Goal: Consume media (video, audio): Consume media (video, audio)

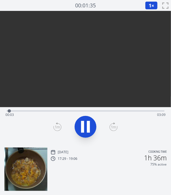
click at [83, 126] on icon at bounding box center [82, 127] width 3 height 12
click at [76, 123] on button at bounding box center [86, 127] width 22 height 22
drag, startPoint x: 59, startPoint y: 109, endPoint x: 68, endPoint y: 119, distance: 12.9
click at [68, 111] on div "Time elapsed: 00:18 Time remaining: 02:53" at bounding box center [86, 110] width 158 height 1
drag, startPoint x: 66, startPoint y: 112, endPoint x: 122, endPoint y: 121, distance: 56.8
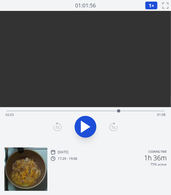
click at [122, 121] on div "Time elapsed: 02:03 Time remaining: 01:08" at bounding box center [85, 125] width 171 height 36
drag, startPoint x: 134, startPoint y: 113, endPoint x: 128, endPoint y: 113, distance: 6.3
click at [128, 113] on div at bounding box center [129, 111] width 8 height 8
drag, startPoint x: 128, startPoint y: 113, endPoint x: 121, endPoint y: 114, distance: 6.6
click at [121, 114] on div at bounding box center [121, 111] width 8 height 8
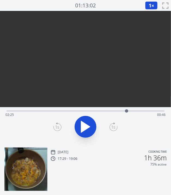
drag, startPoint x: 121, startPoint y: 114, endPoint x: 127, endPoint y: 114, distance: 5.4
click at [127, 114] on div at bounding box center [127, 111] width 8 height 8
click at [135, 108] on div at bounding box center [139, 111] width 8 height 8
click at [89, 128] on icon at bounding box center [88, 127] width 3 height 12
drag, startPoint x: 137, startPoint y: 111, endPoint x: 130, endPoint y: 111, distance: 7.4
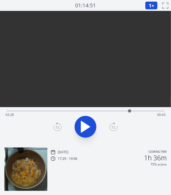
click at [130, 111] on div at bounding box center [129, 110] width 3 height 3
drag, startPoint x: 129, startPoint y: 110, endPoint x: 133, endPoint y: 109, distance: 3.6
click at [133, 109] on div at bounding box center [132, 110] width 3 height 3
click at [132, 111] on div at bounding box center [132, 111] width 8 height 8
click at [132, 109] on div at bounding box center [132, 110] width 3 height 3
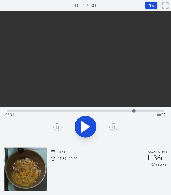
click at [134, 111] on div at bounding box center [133, 110] width 3 height 3
drag, startPoint x: 134, startPoint y: 111, endPoint x: 137, endPoint y: 111, distance: 3.0
click at [137, 111] on div at bounding box center [136, 110] width 3 height 3
drag, startPoint x: 138, startPoint y: 109, endPoint x: 133, endPoint y: 109, distance: 5.5
click at [133, 109] on div at bounding box center [133, 111] width 8 height 8
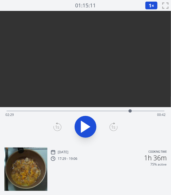
drag, startPoint x: 133, startPoint y: 109, endPoint x: 130, endPoint y: 110, distance: 3.1
click at [130, 110] on div at bounding box center [130, 110] width 3 height 3
click at [132, 112] on div at bounding box center [131, 110] width 3 height 3
click at [133, 112] on div at bounding box center [132, 110] width 3 height 3
drag, startPoint x: 133, startPoint y: 112, endPoint x: 153, endPoint y: 115, distance: 20.6
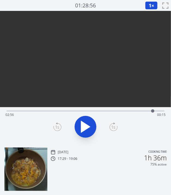
click at [153, 115] on div at bounding box center [153, 111] width 8 height 8
click at [102, 111] on div "Time elapsed: 02:57 Time remaining: 00:14" at bounding box center [85, 114] width 160 height 9
drag, startPoint x: 102, startPoint y: 111, endPoint x: 132, endPoint y: 111, distance: 29.7
click at [132, 111] on div at bounding box center [131, 110] width 3 height 3
drag, startPoint x: 132, startPoint y: 111, endPoint x: 136, endPoint y: 111, distance: 4.1
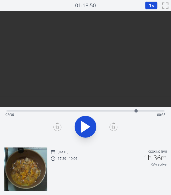
click at [136, 111] on div at bounding box center [136, 110] width 3 height 3
click at [139, 111] on div at bounding box center [138, 110] width 3 height 3
click at [141, 111] on div at bounding box center [140, 110] width 3 height 3
drag, startPoint x: 141, startPoint y: 111, endPoint x: 146, endPoint y: 111, distance: 4.9
click at [146, 111] on div at bounding box center [145, 110] width 3 height 3
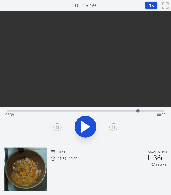
drag, startPoint x: 146, startPoint y: 111, endPoint x: 138, endPoint y: 113, distance: 7.8
click at [138, 113] on div at bounding box center [138, 111] width 8 height 8
drag, startPoint x: 138, startPoint y: 113, endPoint x: 151, endPoint y: 113, distance: 13.3
click at [151, 113] on div at bounding box center [151, 111] width 8 height 8
drag, startPoint x: 153, startPoint y: 110, endPoint x: 110, endPoint y: 108, distance: 43.1
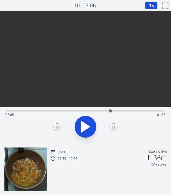
click at [110, 108] on div at bounding box center [110, 111] width 8 height 8
drag, startPoint x: 110, startPoint y: 108, endPoint x: 130, endPoint y: 115, distance: 20.6
click at [130, 115] on div at bounding box center [129, 111] width 8 height 8
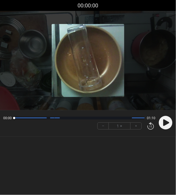
click at [133, 143] on div "Permission to record audio We need to use the microphone to record your voiceov…" at bounding box center [88, 80] width 176 height 138
click at [169, 118] on circle at bounding box center [166, 123] width 14 height 14
click at [166, 123] on circle at bounding box center [166, 123] width 14 height 14
click at [166, 123] on icon at bounding box center [166, 122] width 6 height 7
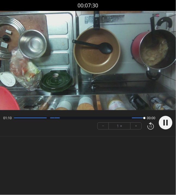
click at [137, 153] on body "Discard Recording? You will not be able to recover this once discarded. Cancel …" at bounding box center [88, 97] width 176 height 195
click at [169, 118] on circle at bounding box center [166, 123] width 14 height 14
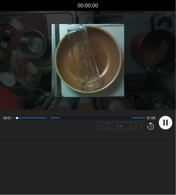
click at [160, 122] on circle at bounding box center [166, 123] width 14 height 14
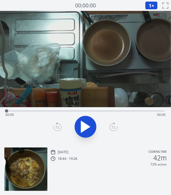
click at [87, 130] on icon at bounding box center [85, 126] width 15 height 15
drag, startPoint x: 10, startPoint y: 111, endPoint x: 31, endPoint y: 112, distance: 21.3
click at [31, 112] on div at bounding box center [31, 111] width 8 height 8
drag, startPoint x: 33, startPoint y: 111, endPoint x: 65, endPoint y: 108, distance: 31.5
click at [65, 108] on div at bounding box center [64, 111] width 8 height 8
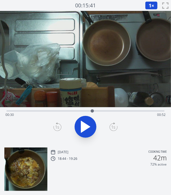
drag, startPoint x: 65, startPoint y: 108, endPoint x: 92, endPoint y: 113, distance: 28.3
click at [92, 113] on div at bounding box center [92, 111] width 8 height 8
drag, startPoint x: 92, startPoint y: 113, endPoint x: 83, endPoint y: 115, distance: 9.3
click at [83, 111] on div "Time elapsed: 00:45 Time remaining: 00:37" at bounding box center [86, 110] width 158 height 1
drag, startPoint x: 109, startPoint y: 111, endPoint x: 98, endPoint y: 114, distance: 11.7
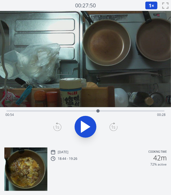
click at [98, 114] on div at bounding box center [98, 111] width 8 height 8
drag, startPoint x: 98, startPoint y: 114, endPoint x: 86, endPoint y: 115, distance: 12.3
click at [86, 111] on div "Time elapsed: 00:42 Time remaining: 00:40" at bounding box center [86, 110] width 158 height 1
drag, startPoint x: 86, startPoint y: 115, endPoint x: 67, endPoint y: 118, distance: 19.1
click at [67, 118] on div "Time elapsed: 00:42 Time remaining: 00:40" at bounding box center [85, 114] width 160 height 9
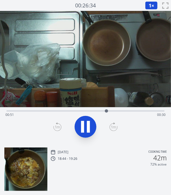
drag, startPoint x: 67, startPoint y: 118, endPoint x: 93, endPoint y: 119, distance: 26.4
click at [93, 119] on button at bounding box center [86, 127] width 22 height 22
drag, startPoint x: 109, startPoint y: 109, endPoint x: 135, endPoint y: 117, distance: 26.7
click at [135, 111] on div "Time elapsed: 01:05 Time remaining: 00:17" at bounding box center [86, 110] width 158 height 1
drag, startPoint x: 27, startPoint y: 110, endPoint x: 63, endPoint y: 112, distance: 36.0
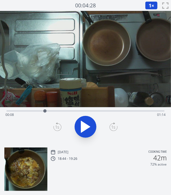
click at [49, 112] on div at bounding box center [45, 111] width 8 height 8
drag, startPoint x: 63, startPoint y: 112, endPoint x: 88, endPoint y: 112, distance: 25.3
click at [65, 112] on div at bounding box center [63, 110] width 3 height 3
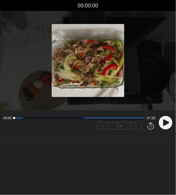
click at [168, 122] on icon at bounding box center [166, 122] width 6 height 7
click at [169, 126] on circle at bounding box center [166, 123] width 14 height 14
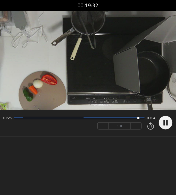
click at [120, 100] on video at bounding box center [88, 60] width 176 height 99
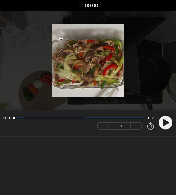
click at [130, 147] on div "Permission to record audio We need to use the microphone to record your voiceov…" at bounding box center [88, 80] width 176 height 138
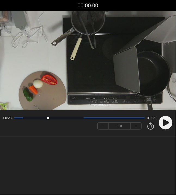
drag, startPoint x: 15, startPoint y: 118, endPoint x: 48, endPoint y: 116, distance: 33.8
click at [48, 116] on div at bounding box center [47, 117] width 7 height 7
drag, startPoint x: 48, startPoint y: 116, endPoint x: 71, endPoint y: 118, distance: 22.1
click at [71, 118] on div at bounding box center [69, 117] width 7 height 7
click at [165, 123] on icon at bounding box center [166, 122] width 6 height 7
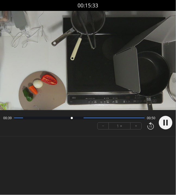
click at [165, 123] on icon at bounding box center [164, 123] width 1 height 6
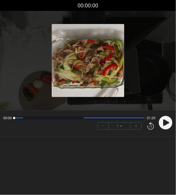
click at [170, 121] on circle at bounding box center [166, 123] width 14 height 14
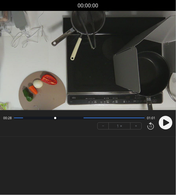
drag, startPoint x: 14, startPoint y: 118, endPoint x: 57, endPoint y: 113, distance: 43.5
click at [57, 113] on div "00:28 01:01 − 1 × +" at bounding box center [78, 122] width 154 height 19
click at [166, 123] on icon at bounding box center [166, 122] width 6 height 7
click at [166, 123] on circle at bounding box center [166, 123] width 14 height 14
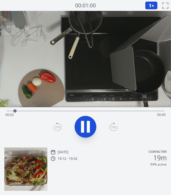
click at [154, 4] on button "1 ×" at bounding box center [151, 5] width 13 height 8
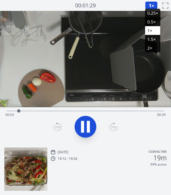
click at [150, 47] on li "2×" at bounding box center [152, 48] width 15 height 9
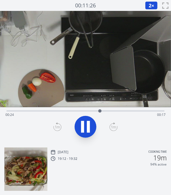
click at [76, 120] on button at bounding box center [86, 127] width 22 height 22
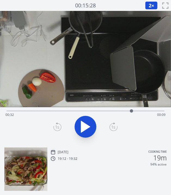
click at [148, 9] on button "2 ×" at bounding box center [151, 5] width 13 height 8
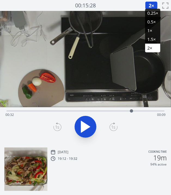
click at [149, 29] on li "1×" at bounding box center [152, 30] width 15 height 9
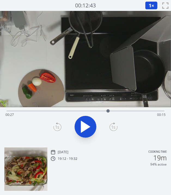
drag, startPoint x: 132, startPoint y: 109, endPoint x: 108, endPoint y: 110, distance: 23.7
drag, startPoint x: 108, startPoint y: 110, endPoint x: 87, endPoint y: 124, distance: 25.4
click at [87, 124] on icon at bounding box center [85, 126] width 15 height 15
click at [93, 125] on icon at bounding box center [85, 126] width 15 height 15
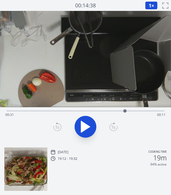
drag, startPoint x: 151, startPoint y: 111, endPoint x: 125, endPoint y: 110, distance: 25.9
click at [125, 110] on div at bounding box center [124, 110] width 3 height 3
click at [114, 110] on div "Time elapsed: 00:34 Time remaining: 00:08" at bounding box center [85, 114] width 160 height 9
click at [114, 111] on div "Time elapsed: 00:34 Time remaining: 00:08" at bounding box center [85, 114] width 160 height 9
click at [114, 111] on div at bounding box center [117, 111] width 8 height 8
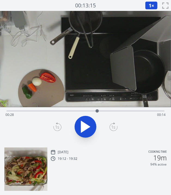
drag, startPoint x: 114, startPoint y: 111, endPoint x: 97, endPoint y: 112, distance: 16.7
click at [97, 112] on div at bounding box center [97, 110] width 3 height 3
click at [79, 124] on icon at bounding box center [85, 126] width 15 height 15
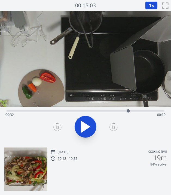
click at [79, 124] on icon at bounding box center [85, 126] width 15 height 15
drag, startPoint x: 154, startPoint y: 109, endPoint x: 143, endPoint y: 109, distance: 11.2
click at [143, 109] on div at bounding box center [144, 111] width 8 height 8
drag, startPoint x: 143, startPoint y: 109, endPoint x: 135, endPoint y: 110, distance: 7.9
click at [135, 110] on div at bounding box center [136, 110] width 3 height 3
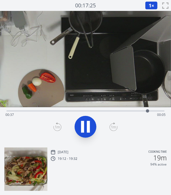
click at [87, 126] on icon at bounding box center [88, 127] width 3 height 12
drag, startPoint x: 147, startPoint y: 112, endPoint x: 117, endPoint y: 114, distance: 30.0
click at [117, 114] on div at bounding box center [117, 111] width 8 height 8
click at [87, 127] on icon at bounding box center [85, 126] width 9 height 11
click at [87, 127] on icon at bounding box center [85, 126] width 15 height 15
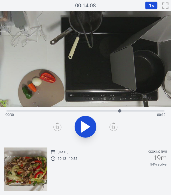
click at [119, 110] on div at bounding box center [119, 110] width 3 height 3
click at [117, 111] on div at bounding box center [116, 110] width 3 height 3
click at [88, 127] on icon at bounding box center [85, 126] width 9 height 11
click at [88, 127] on icon at bounding box center [88, 127] width 3 height 12
click at [88, 127] on icon at bounding box center [85, 126] width 9 height 11
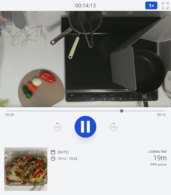
click at [88, 127] on icon at bounding box center [88, 127] width 3 height 12
click at [88, 127] on icon at bounding box center [85, 126] width 9 height 11
click at [88, 127] on icon at bounding box center [88, 127] width 3 height 12
drag, startPoint x: 127, startPoint y: 109, endPoint x: 130, endPoint y: 111, distance: 3.4
click at [130, 111] on div at bounding box center [129, 111] width 8 height 8
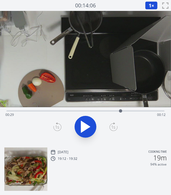
drag, startPoint x: 130, startPoint y: 111, endPoint x: 121, endPoint y: 112, distance: 9.3
click at [121, 112] on div at bounding box center [120, 110] width 3 height 3
click at [120, 112] on div at bounding box center [119, 110] width 3 height 3
click at [126, 109] on div at bounding box center [126, 111] width 8 height 8
click at [129, 109] on div at bounding box center [128, 111] width 8 height 8
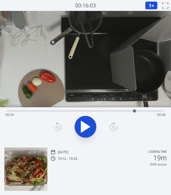
drag, startPoint x: 129, startPoint y: 109, endPoint x: 135, endPoint y: 109, distance: 6.0
click at [135, 109] on div at bounding box center [134, 110] width 3 height 3
drag, startPoint x: 135, startPoint y: 109, endPoint x: 131, endPoint y: 111, distance: 3.8
click at [131, 111] on div at bounding box center [130, 110] width 3 height 3
click at [133, 111] on div at bounding box center [133, 110] width 3 height 3
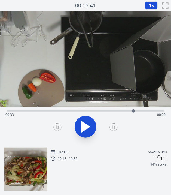
click at [86, 123] on icon at bounding box center [85, 126] width 15 height 15
drag, startPoint x: 139, startPoint y: 111, endPoint x: 127, endPoint y: 112, distance: 11.5
click at [127, 112] on div at bounding box center [127, 110] width 3 height 3
click at [87, 123] on icon at bounding box center [85, 126] width 15 height 15
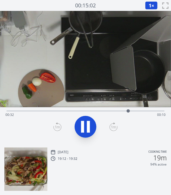
click at [87, 123] on icon at bounding box center [88, 127] width 3 height 12
click at [126, 112] on div at bounding box center [126, 111] width 8 height 8
click at [128, 113] on div at bounding box center [127, 111] width 8 height 8
click at [129, 113] on div at bounding box center [129, 111] width 8 height 8
click at [130, 114] on div at bounding box center [130, 111] width 8 height 8
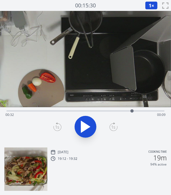
click at [132, 113] on div at bounding box center [132, 111] width 8 height 8
drag, startPoint x: 133, startPoint y: 111, endPoint x: 126, endPoint y: 114, distance: 8.0
click at [126, 114] on div at bounding box center [125, 111] width 8 height 8
click at [127, 114] on div at bounding box center [127, 111] width 8 height 8
drag, startPoint x: 125, startPoint y: 111, endPoint x: 117, endPoint y: 114, distance: 8.5
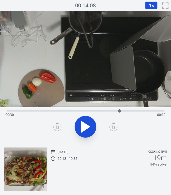
click at [117, 114] on div at bounding box center [119, 111] width 8 height 8
drag, startPoint x: 117, startPoint y: 114, endPoint x: 121, endPoint y: 112, distance: 4.0
click at [121, 112] on div at bounding box center [121, 111] width 8 height 8
drag, startPoint x: 118, startPoint y: 110, endPoint x: 110, endPoint y: 112, distance: 9.0
click at [110, 112] on div at bounding box center [110, 111] width 8 height 8
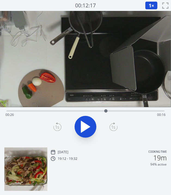
click at [107, 112] on div at bounding box center [106, 111] width 8 height 8
click at [107, 112] on div at bounding box center [106, 110] width 3 height 3
drag, startPoint x: 109, startPoint y: 110, endPoint x: 105, endPoint y: 112, distance: 5.0
click at [105, 112] on div at bounding box center [104, 111] width 8 height 8
drag, startPoint x: 105, startPoint y: 112, endPoint x: 111, endPoint y: 113, distance: 6.9
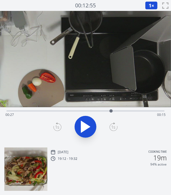
click at [111, 113] on div at bounding box center [111, 111] width 8 height 8
drag, startPoint x: 111, startPoint y: 113, endPoint x: 118, endPoint y: 113, distance: 6.8
click at [118, 113] on div at bounding box center [118, 111] width 8 height 8
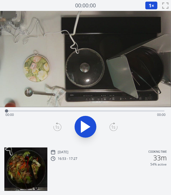
click at [84, 120] on icon at bounding box center [85, 126] width 15 height 15
click at [152, 5] on button "1 ×" at bounding box center [151, 5] width 13 height 8
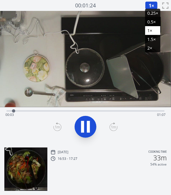
click at [151, 47] on li "2×" at bounding box center [152, 48] width 15 height 9
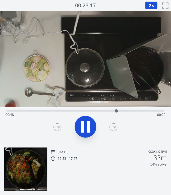
click at [28, 109] on div "Time elapsed: 00:48 Time remaining: 00:22" at bounding box center [86, 110] width 158 height 7
click at [82, 129] on icon at bounding box center [82, 127] width 3 height 12
drag, startPoint x: 41, startPoint y: 111, endPoint x: 68, endPoint y: 110, distance: 27.3
click at [68, 110] on div at bounding box center [67, 110] width 3 height 3
drag, startPoint x: 68, startPoint y: 110, endPoint x: 101, endPoint y: 110, distance: 32.4
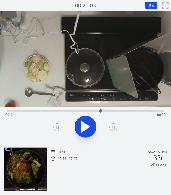
click at [101, 110] on div at bounding box center [100, 110] width 3 height 3
drag, startPoint x: 103, startPoint y: 111, endPoint x: 118, endPoint y: 112, distance: 15.0
click at [118, 112] on div at bounding box center [118, 111] width 8 height 8
drag, startPoint x: 120, startPoint y: 111, endPoint x: 126, endPoint y: 111, distance: 5.4
click at [126, 111] on div at bounding box center [125, 111] width 8 height 8
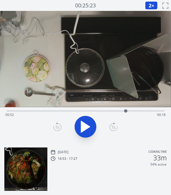
drag, startPoint x: 130, startPoint y: 111, endPoint x: 134, endPoint y: 111, distance: 4.4
click at [134, 111] on div "Time elapsed: 00:52 Time remaining: 00:18" at bounding box center [85, 114] width 160 height 9
drag, startPoint x: 134, startPoint y: 111, endPoint x: 111, endPoint y: 104, distance: 24.1
click at [111, 104] on div "Time elapsed: 00:52 Time remaining: 00:18" at bounding box center [85, 77] width 171 height 132
